Goal: Task Accomplishment & Management: Use online tool/utility

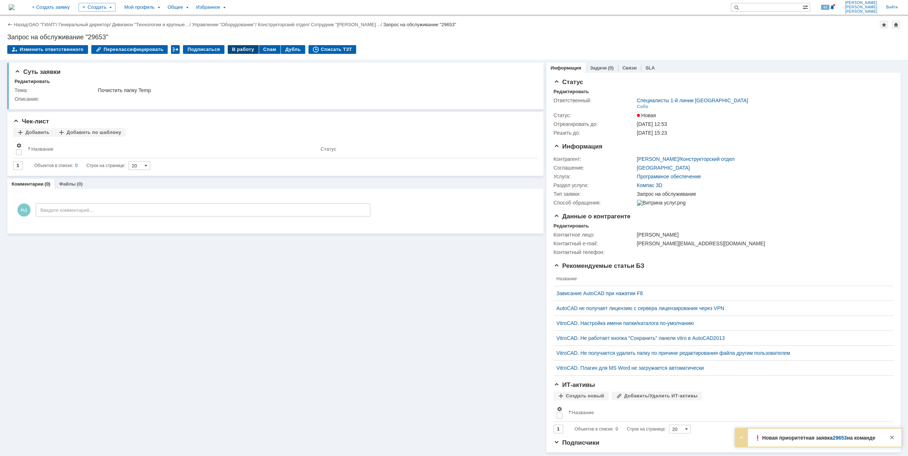
click at [238, 49] on div "В работу" at bounding box center [243, 49] width 31 height 9
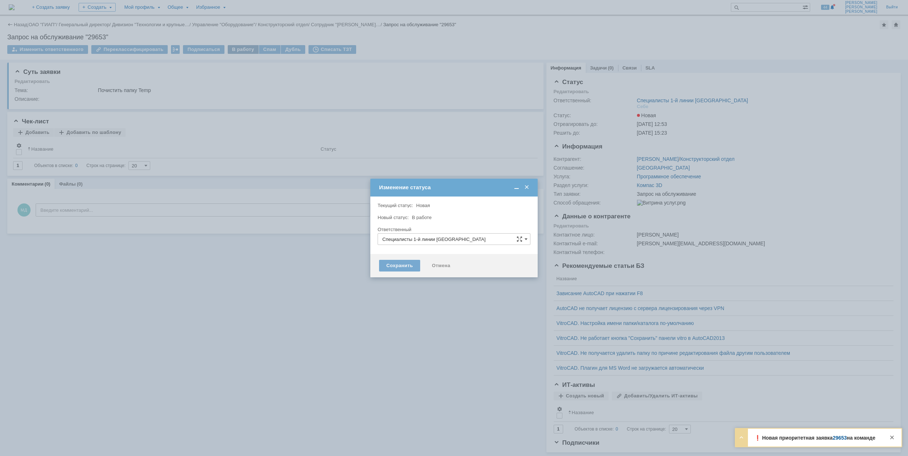
type input "[PERSON_NAME]"
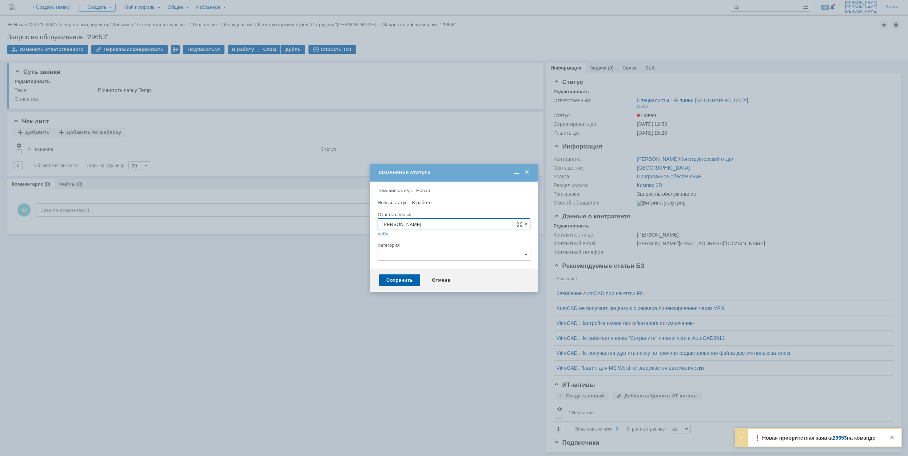
click at [410, 253] on input "text" at bounding box center [454, 255] width 153 height 12
drag, startPoint x: 426, startPoint y: 327, endPoint x: 429, endPoint y: 309, distance: 19.0
click at [426, 328] on div "Компас" at bounding box center [454, 326] width 152 height 12
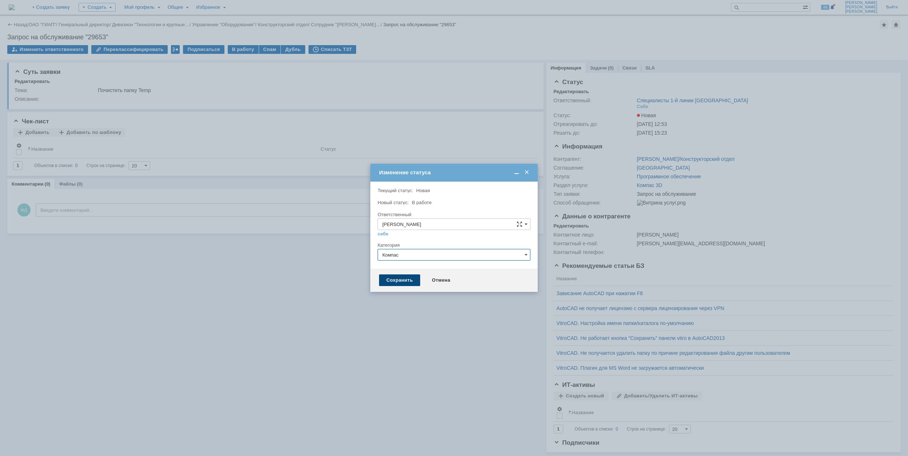
type input "Компас"
click at [396, 278] on div "Сохранить" at bounding box center [399, 280] width 41 height 12
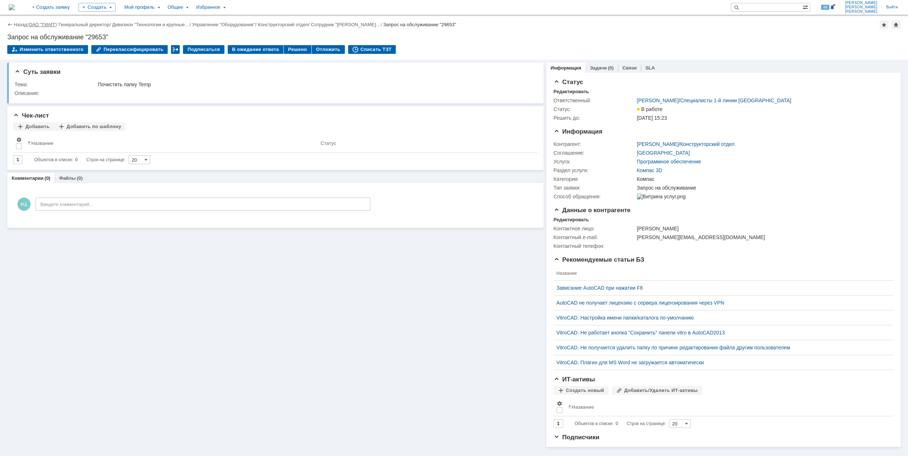
click at [43, 25] on link "ОАО "ГИАП"" at bounding box center [42, 24] width 27 height 5
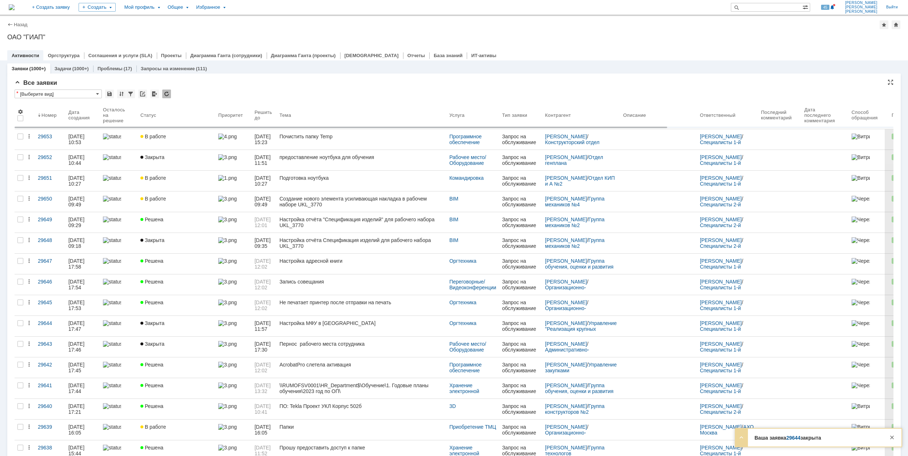
scroll to position [0, 0]
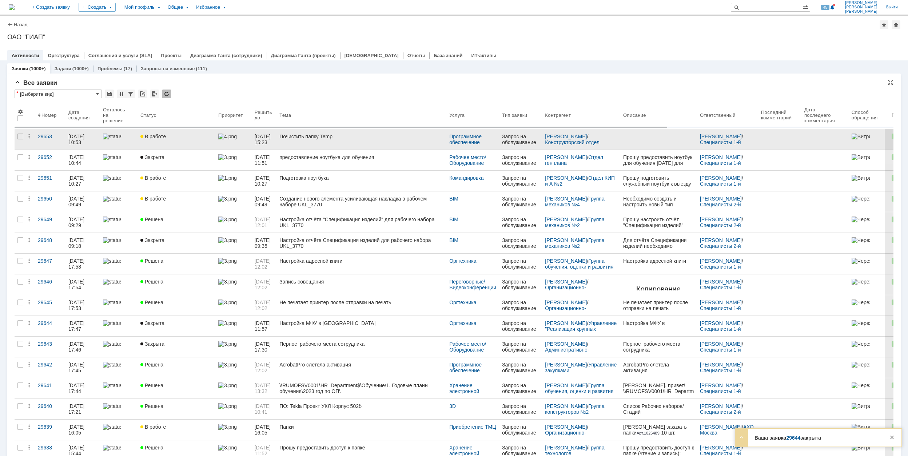
click at [190, 140] on link "В работе" at bounding box center [177, 139] width 78 height 20
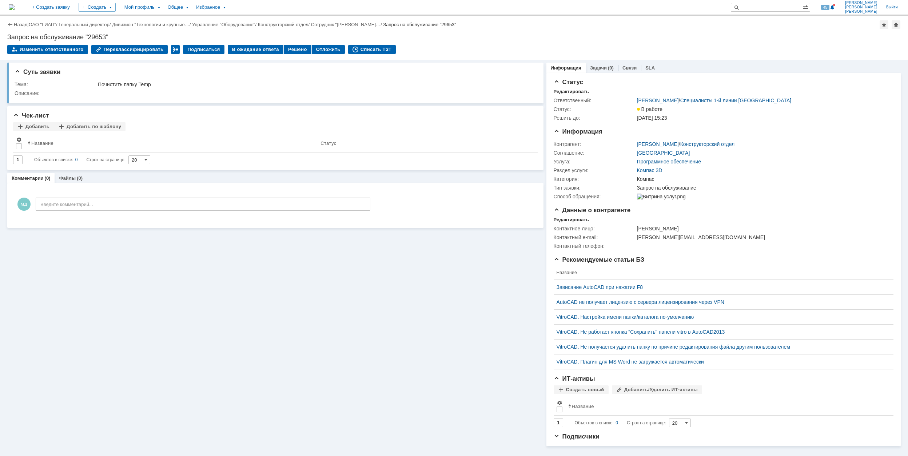
click at [286, 54] on td "Решено" at bounding box center [298, 49] width 28 height 9
click at [287, 49] on div "Решено" at bounding box center [298, 49] width 28 height 9
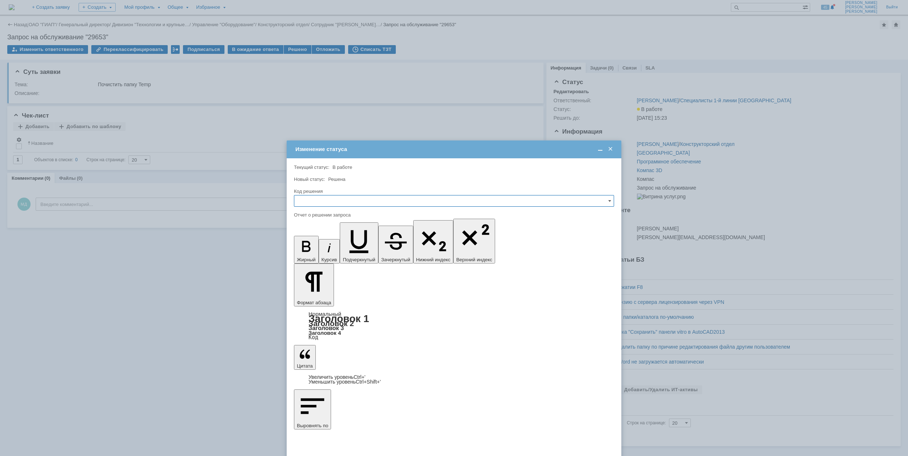
click at [338, 201] on input "text" at bounding box center [454, 201] width 320 height 12
click at [334, 253] on span "Решено" at bounding box center [454, 250] width 311 height 6
type input "Решено"
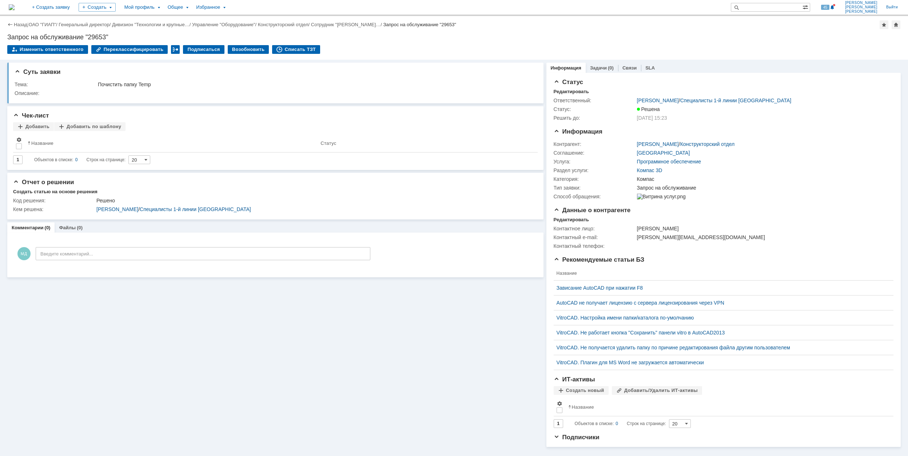
click at [294, 54] on td "Списать ТЗТ" at bounding box center [296, 49] width 48 height 9
click at [287, 51] on div "Списать ТЗТ" at bounding box center [296, 49] width 48 height 9
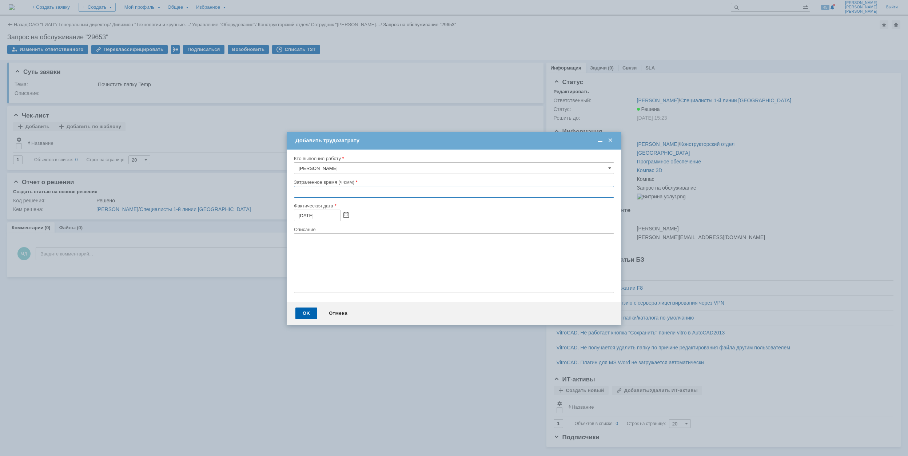
click at [298, 194] on input "text" at bounding box center [454, 192] width 320 height 12
type input "00:30"
click at [310, 313] on div "OK" at bounding box center [306, 313] width 22 height 12
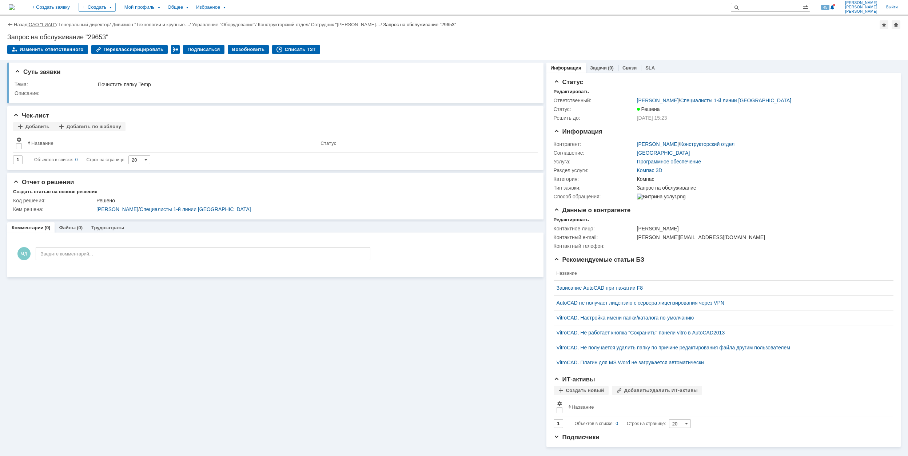
click at [55, 22] on link "ОАО "ГИАП"" at bounding box center [42, 24] width 27 height 5
